Goal: Transaction & Acquisition: Book appointment/travel/reservation

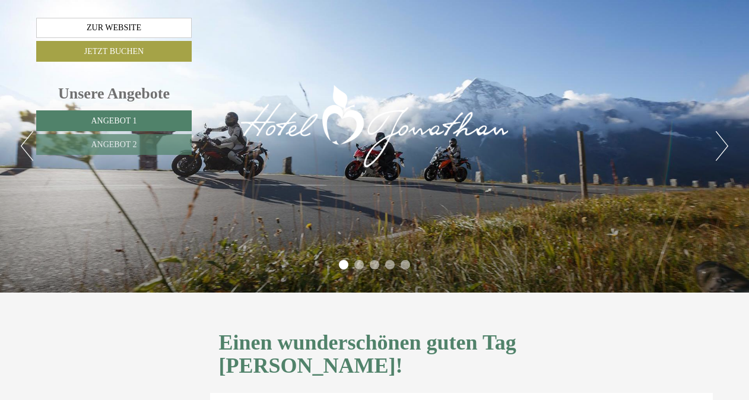
scroll to position [1400, 0]
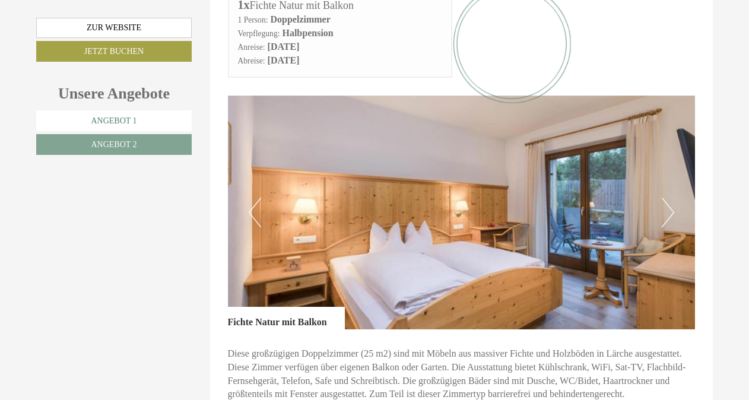
click at [91, 121] on span "Angebot 1" at bounding box center [114, 120] width 46 height 9
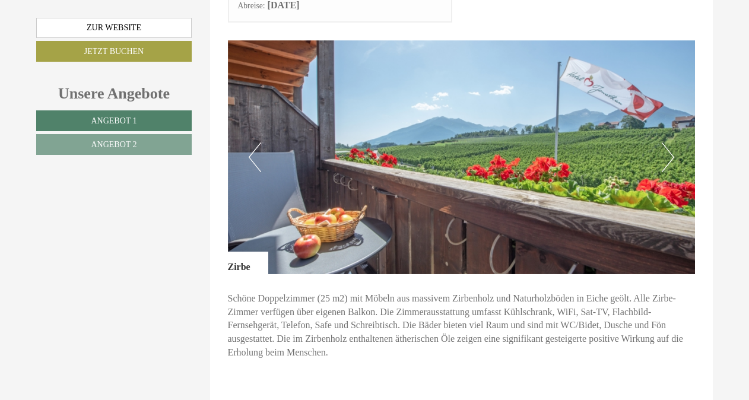
scroll to position [350, 0]
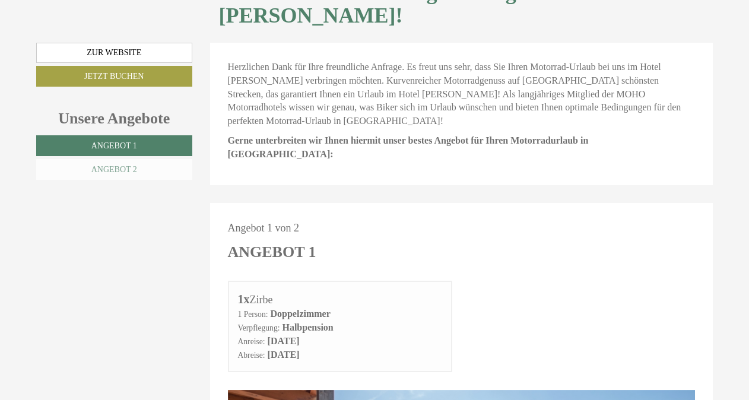
click at [138, 159] on link "Angebot 2" at bounding box center [114, 169] width 156 height 21
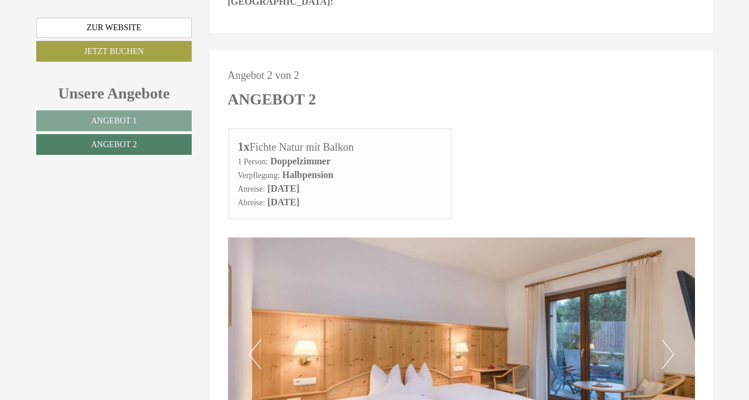
scroll to position [852, 0]
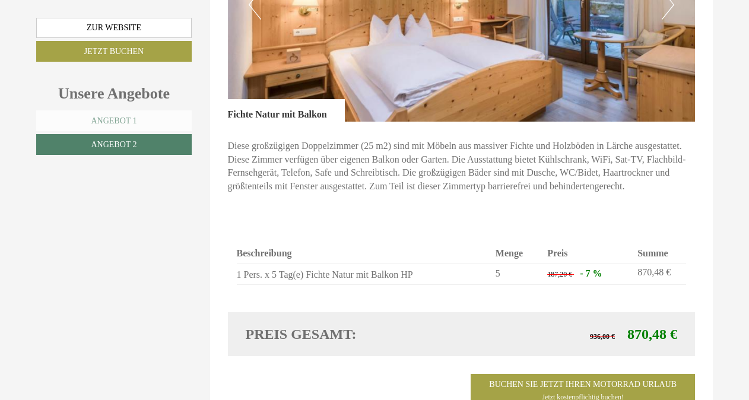
click at [153, 120] on link "Angebot 1" at bounding box center [114, 120] width 156 height 21
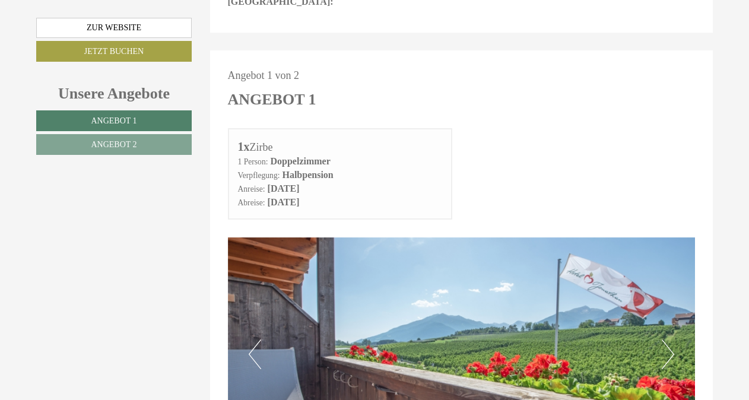
scroll to position [853, 0]
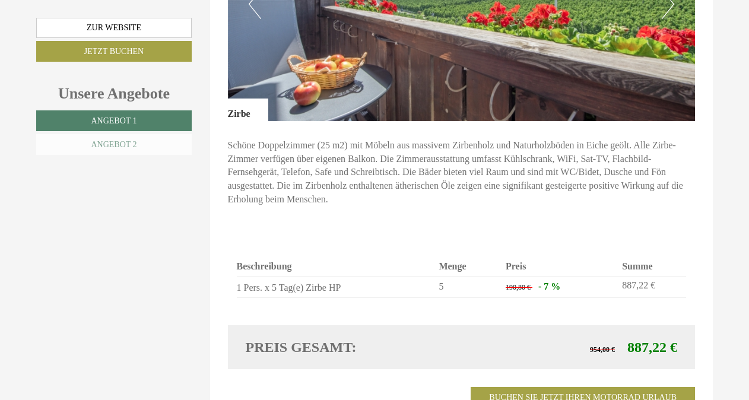
click at [160, 145] on link "Angebot 2" at bounding box center [114, 144] width 156 height 21
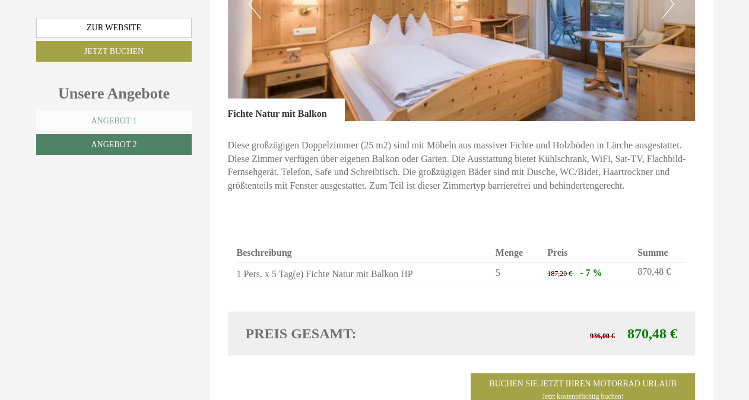
click at [129, 119] on span "Angebot 1" at bounding box center [114, 120] width 46 height 9
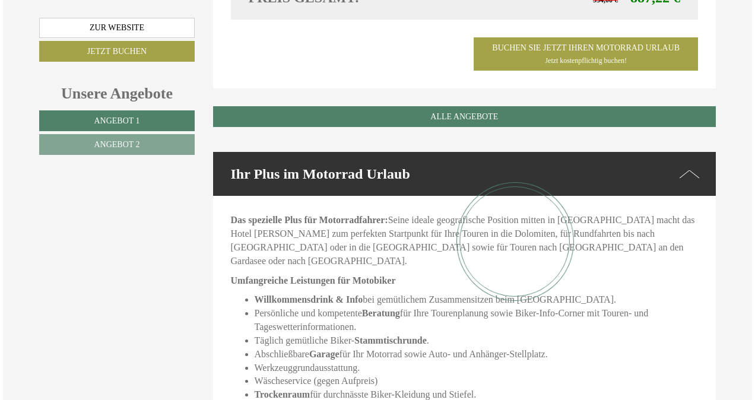
scroll to position [852, 0]
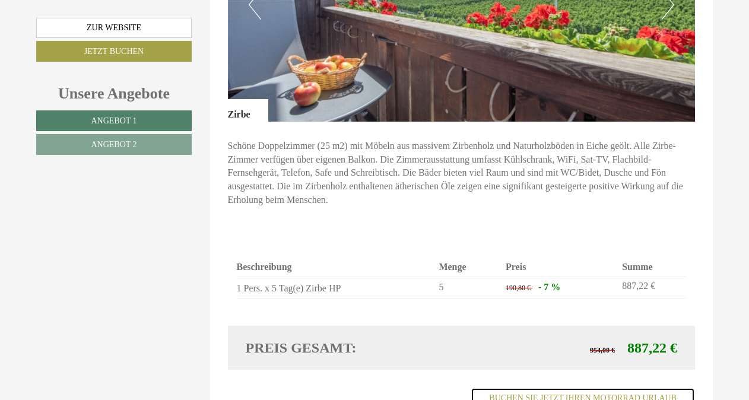
click at [578, 388] on link "Buchen Sie jetzt ihren Motorrad Urlaub Jetzt kostenpflichtig buchen!" at bounding box center [583, 404] width 224 height 33
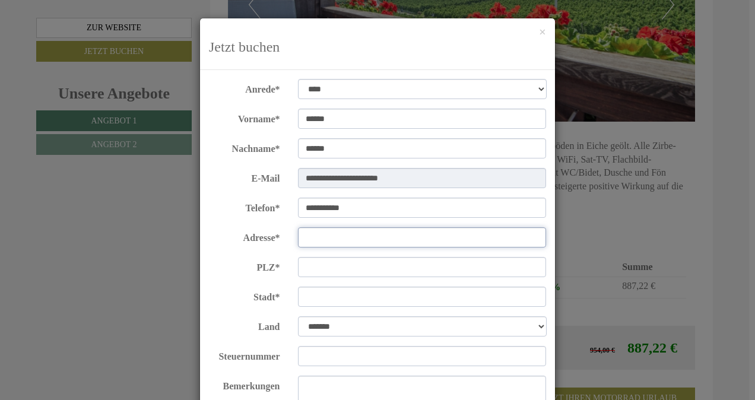
click at [317, 240] on input "Adresse*" at bounding box center [422, 237] width 249 height 20
type input "********"
type input "****"
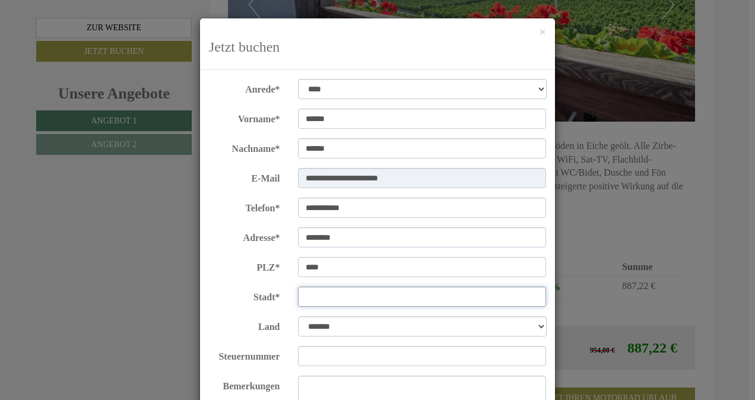
type input "**********"
select select "*"
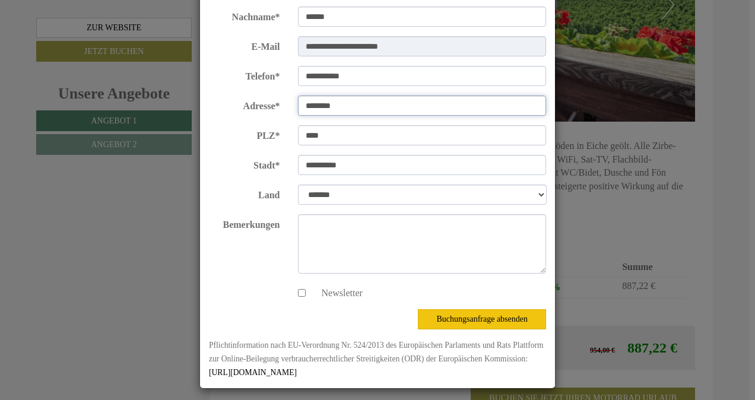
scroll to position [137, 0]
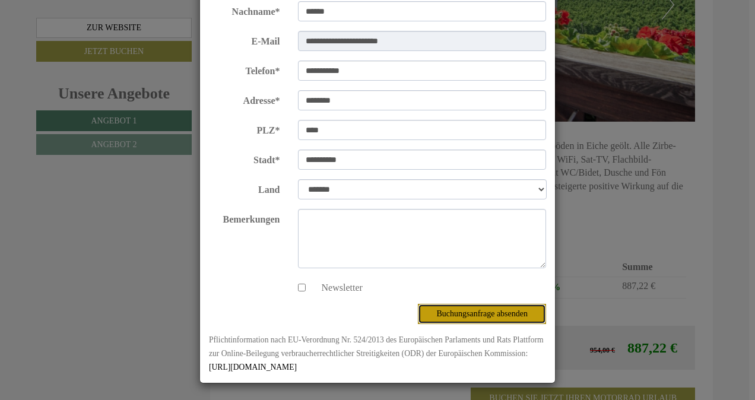
click at [474, 316] on button "Buchungsanfrage absenden" at bounding box center [482, 314] width 128 height 20
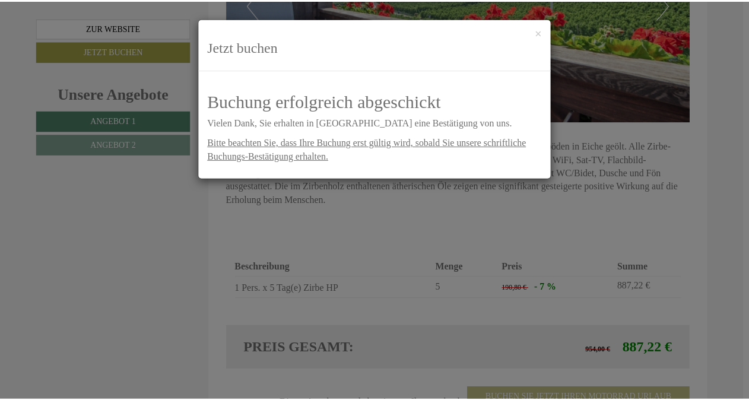
scroll to position [0, 0]
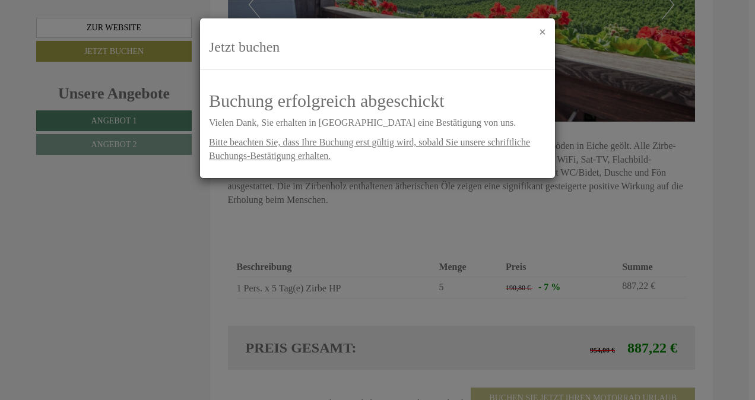
click at [543, 33] on button "×" at bounding box center [542, 32] width 7 height 12
